Goal: Task Accomplishment & Management: Use online tool/utility

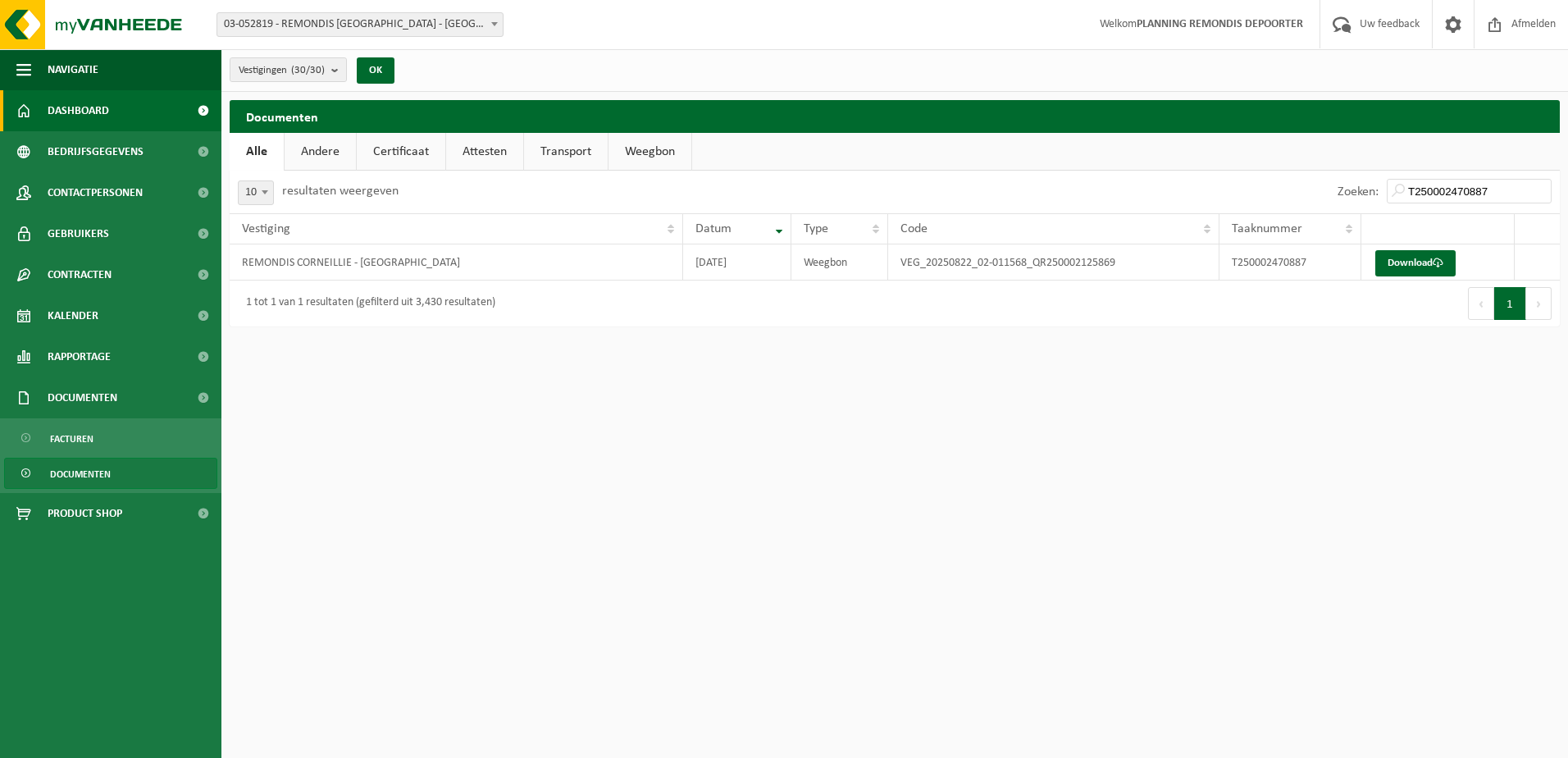
click at [83, 116] on span "Dashboard" at bounding box center [78, 111] width 62 height 41
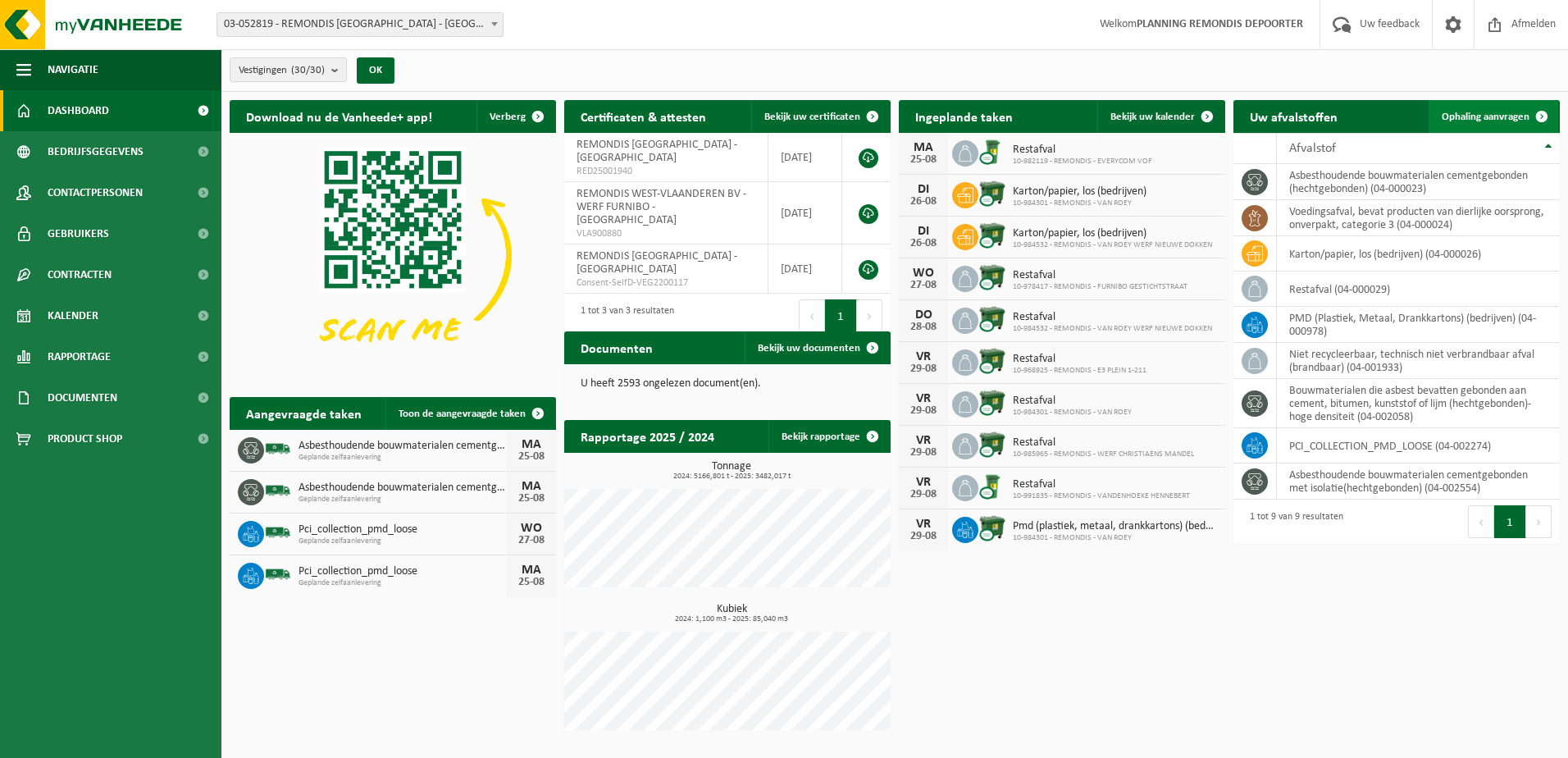
click at [1459, 119] on span "Ophaling aanvragen" at bounding box center [1485, 116] width 88 height 11
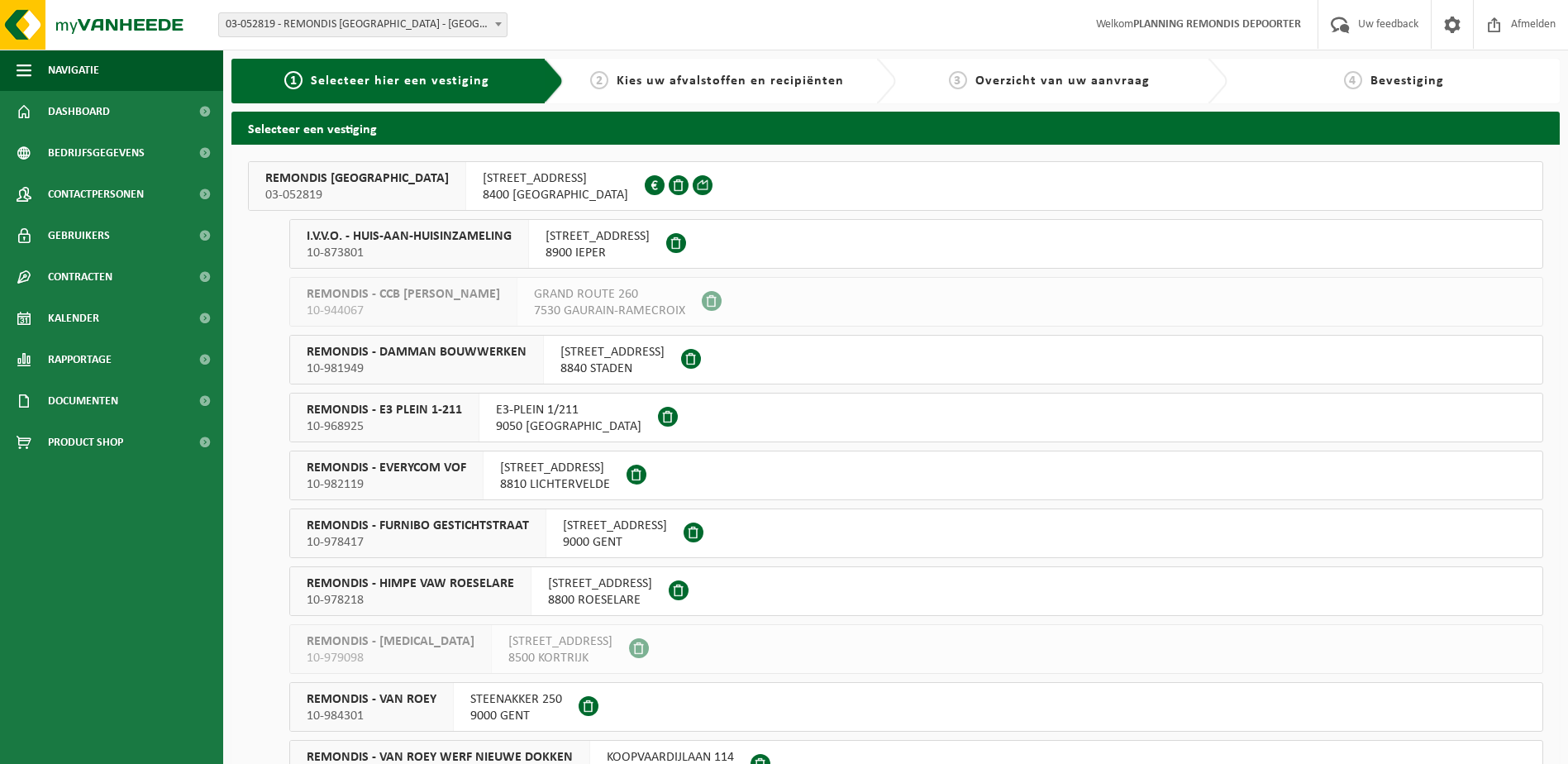
click at [474, 229] on span "I.V.V.O. - HUIS-AAN-HUISINZAMELING" at bounding box center [409, 236] width 205 height 17
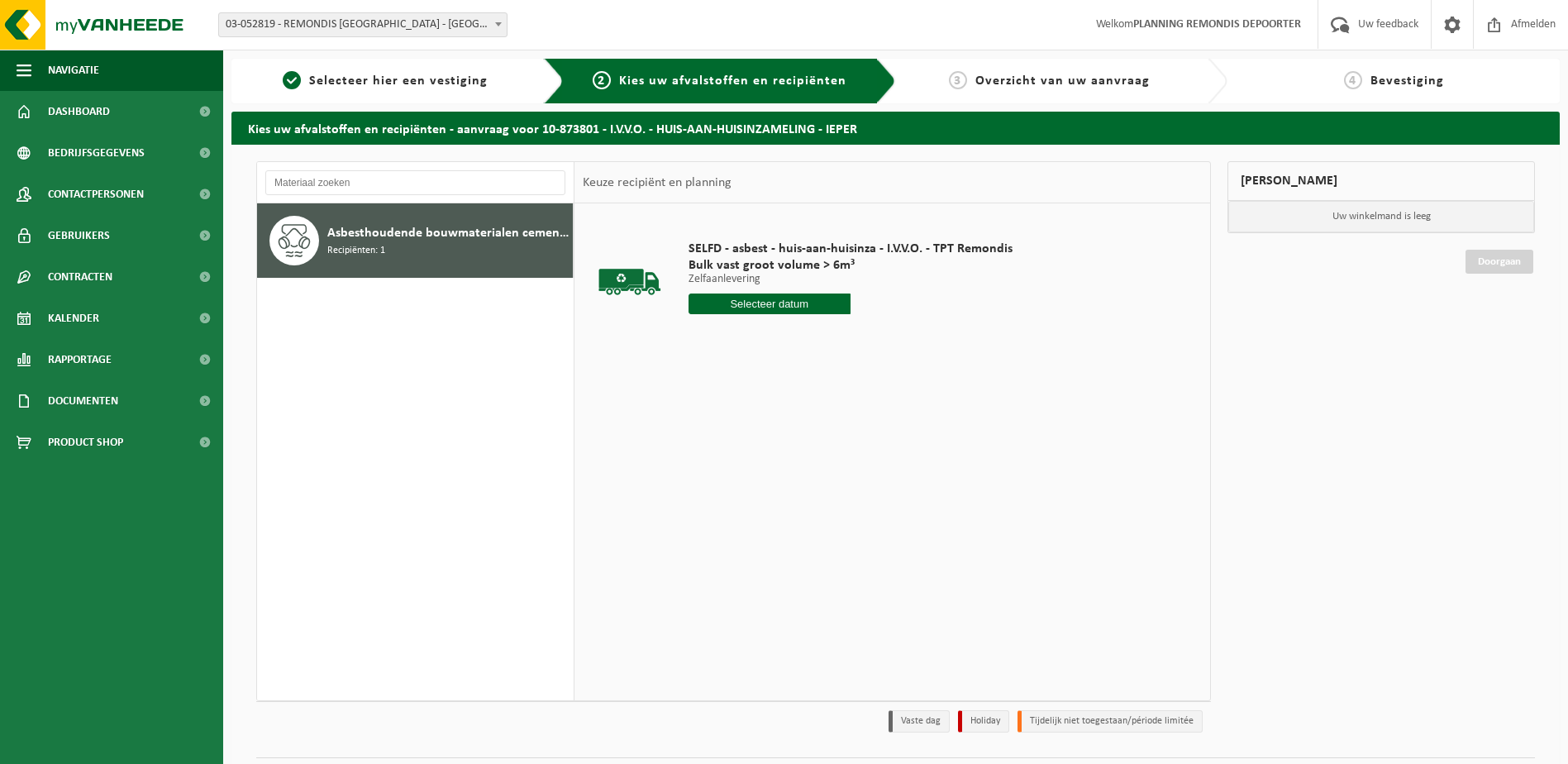
click at [766, 301] on input "text" at bounding box center [770, 303] width 162 height 21
click at [725, 504] on div "26" at bounding box center [732, 504] width 29 height 26
type input "Van 2025-08-26"
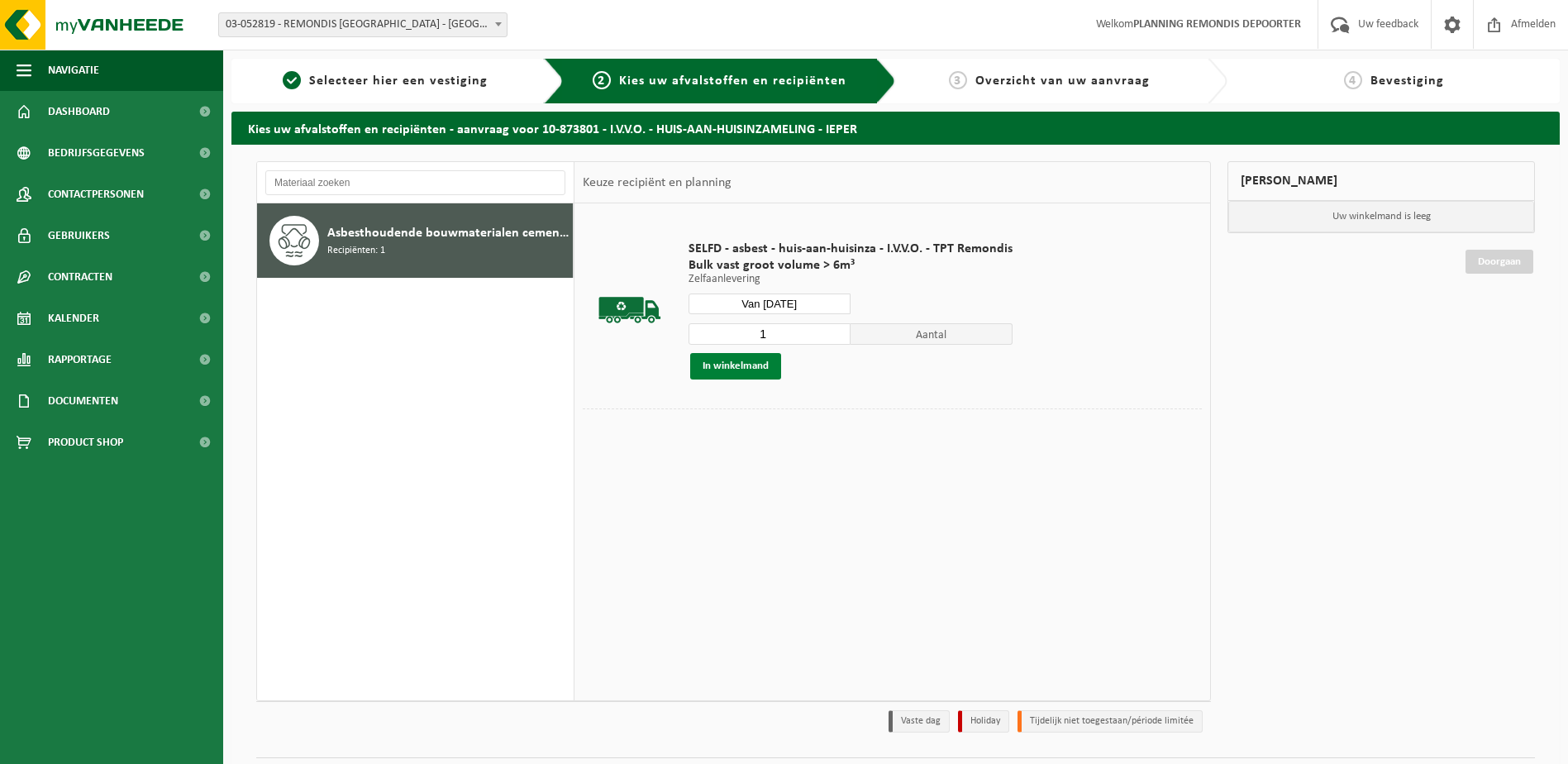
click at [733, 359] on button "In winkelmand" at bounding box center [736, 366] width 91 height 26
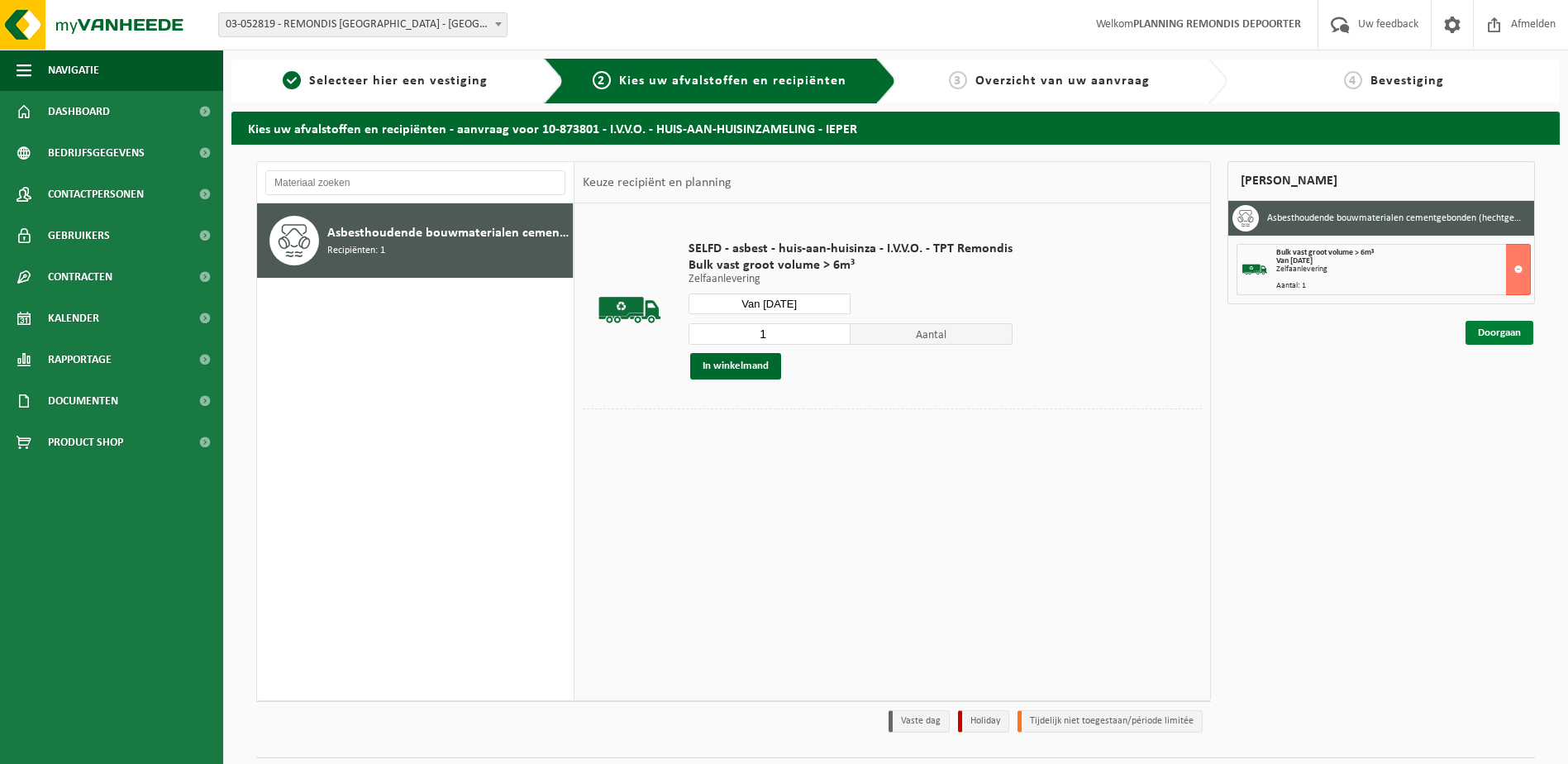
click at [1501, 341] on link "Doorgaan" at bounding box center [1499, 332] width 68 height 24
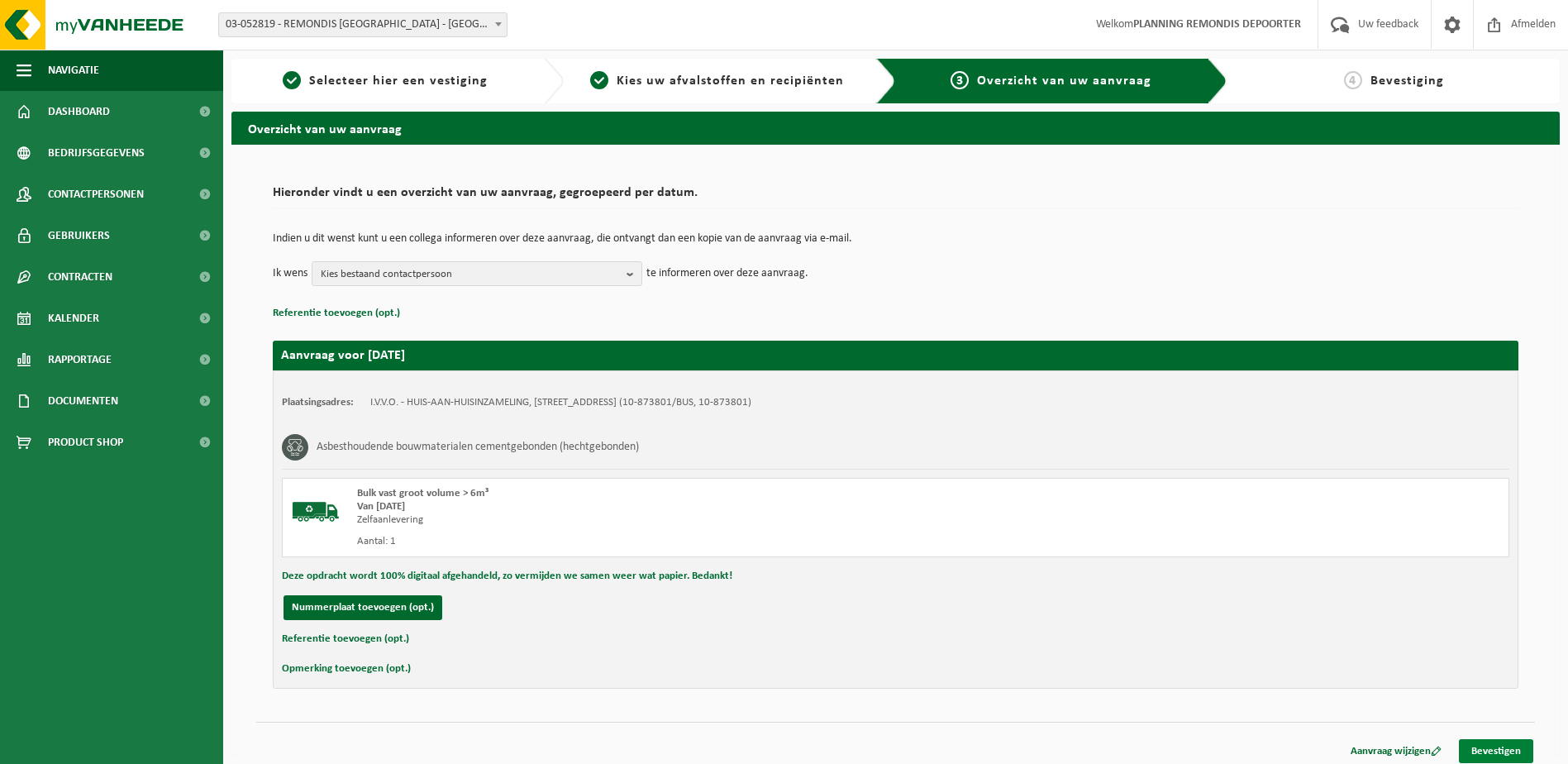
click at [1518, 747] on link "Bevestigen" at bounding box center [1496, 751] width 74 height 24
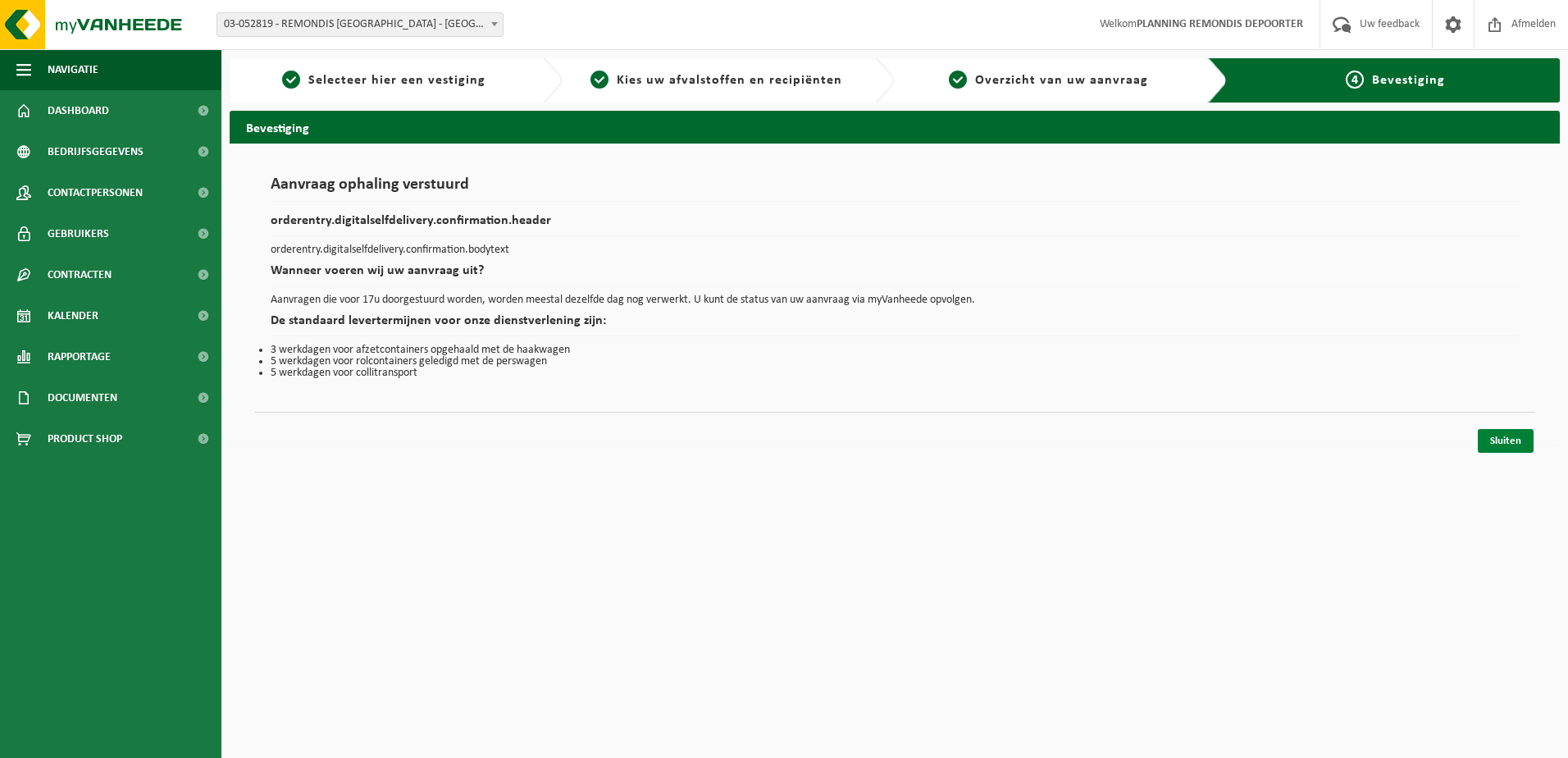
click at [1510, 438] on link "Sluiten" at bounding box center [1506, 441] width 56 height 24
